Goal: Transaction & Acquisition: Purchase product/service

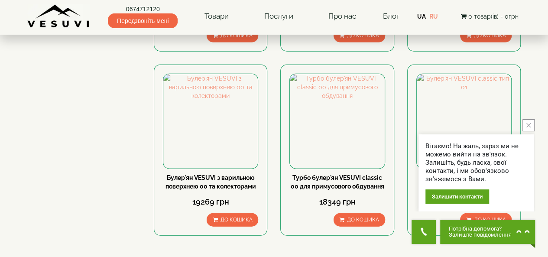
scroll to position [997, 0]
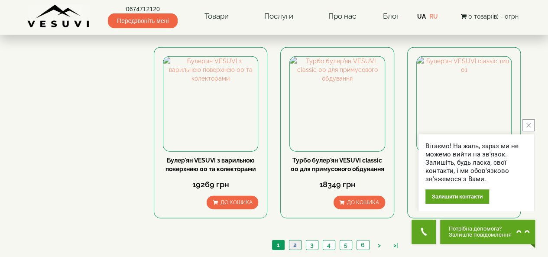
click at [294, 240] on link "2" at bounding box center [295, 244] width 12 height 9
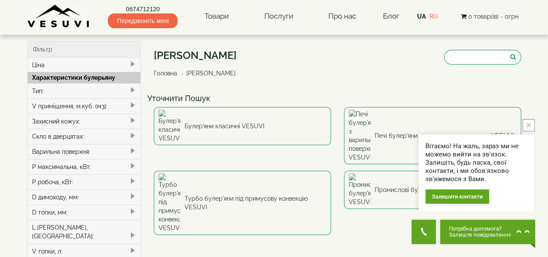
click at [132, 90] on span at bounding box center [132, 90] width 7 height 7
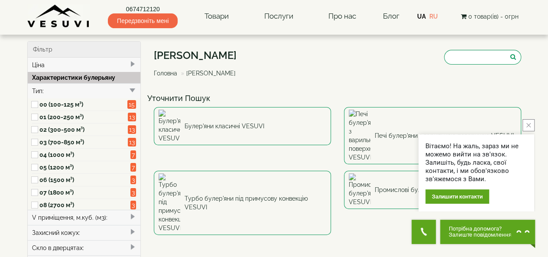
click at [63, 165] on label "05 (1200 м³)" at bounding box center [83, 167] width 88 height 9
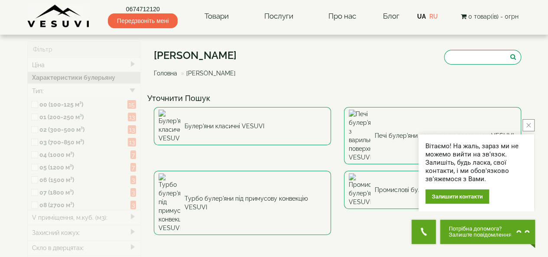
type input "*****"
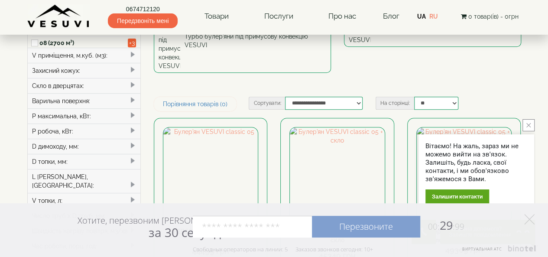
scroll to position [173, 0]
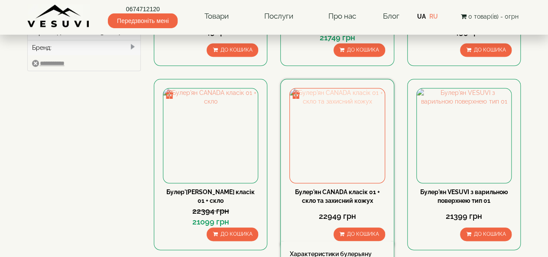
scroll to position [387, 0]
